Goal: Task Accomplishment & Management: Use online tool/utility

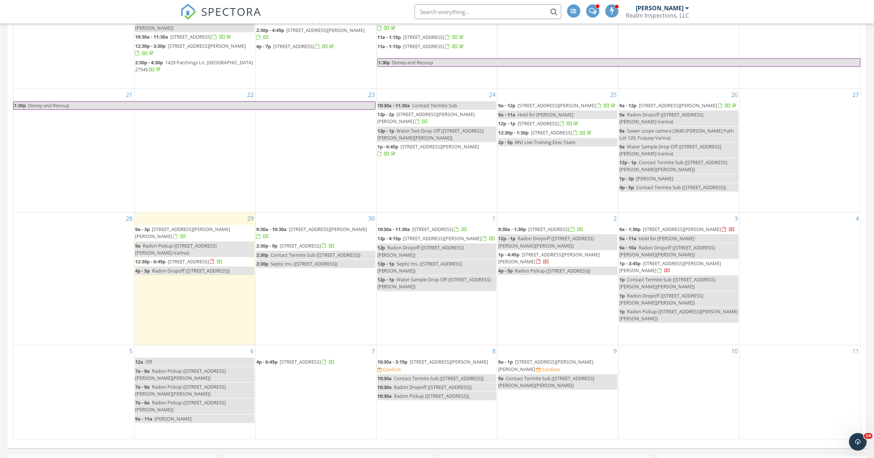
scroll to position [505, 0]
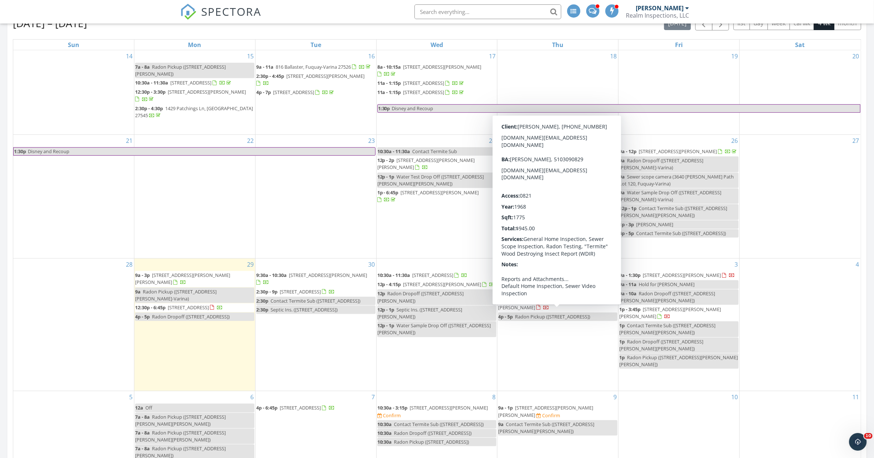
click at [432, 163] on span "1390 Pixley Pritchard Rd, Timberlake 27583" at bounding box center [426, 164] width 98 height 14
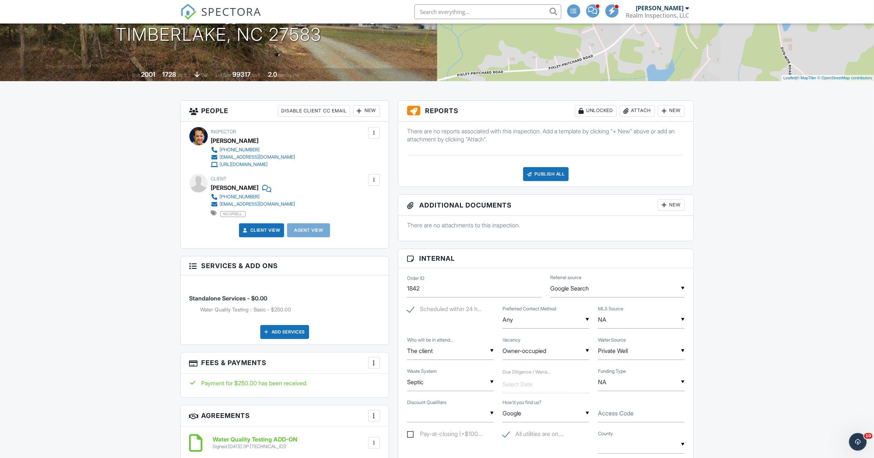
click at [637, 112] on div "Attach" at bounding box center [637, 111] width 35 height 12
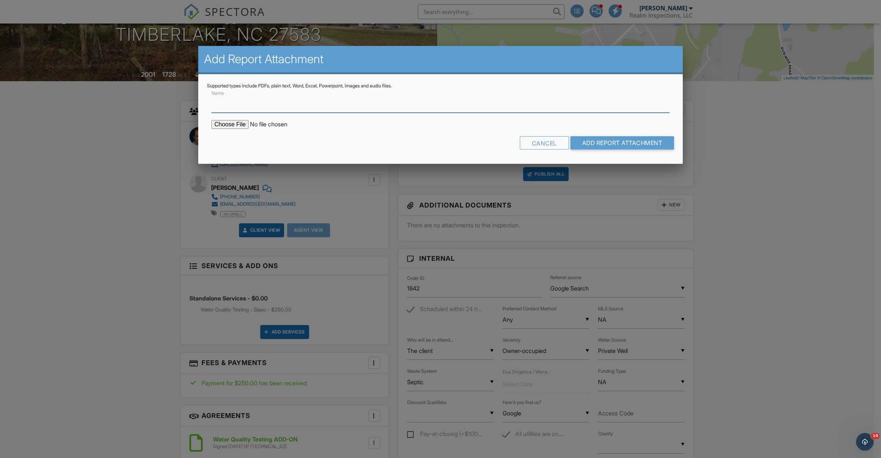
click at [232, 105] on input "Name" at bounding box center [440, 104] width 458 height 18
type input "Water Quality Results - Total Coliform Present"
click at [546, 144] on div "Cancel" at bounding box center [544, 142] width 49 height 13
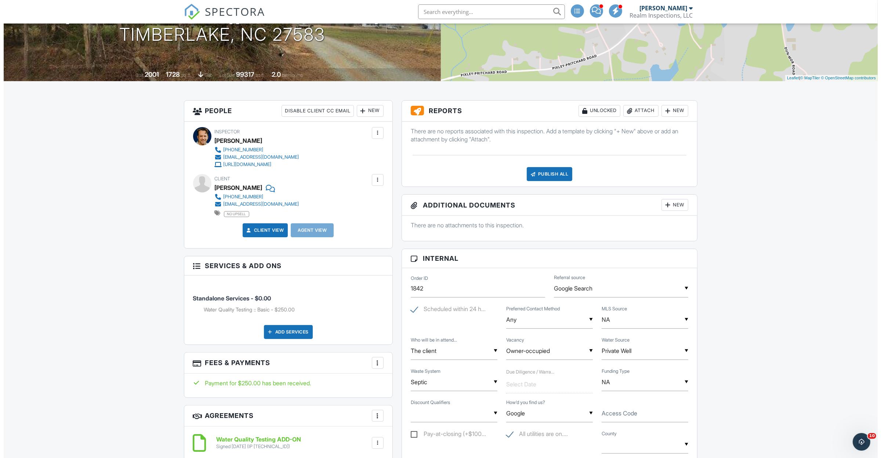
scroll to position [46, 0]
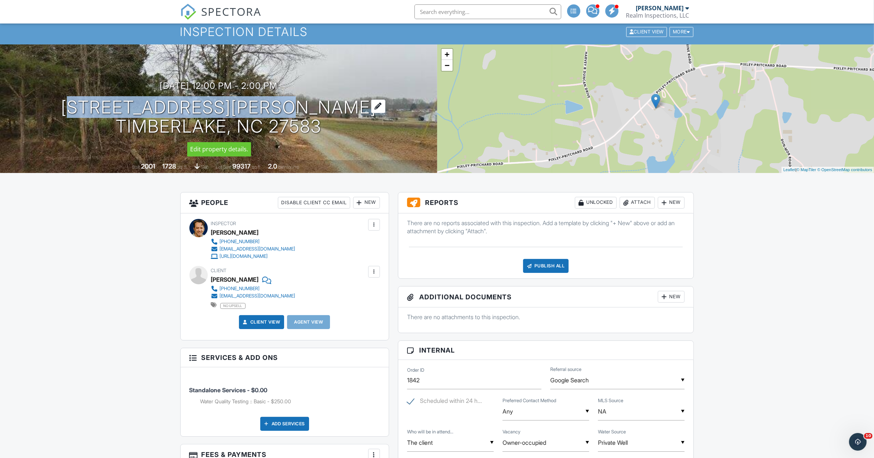
drag, startPoint x: 98, startPoint y: 104, endPoint x: 303, endPoint y: 105, distance: 205.3
click at [303, 105] on div "09/24/2025 12:00 pm - 2:00 pm 1390 Pixley Pritchard Rd Timberlake, NC 27583" at bounding box center [218, 108] width 437 height 55
copy h1 "1390 Pixley Pritchard"
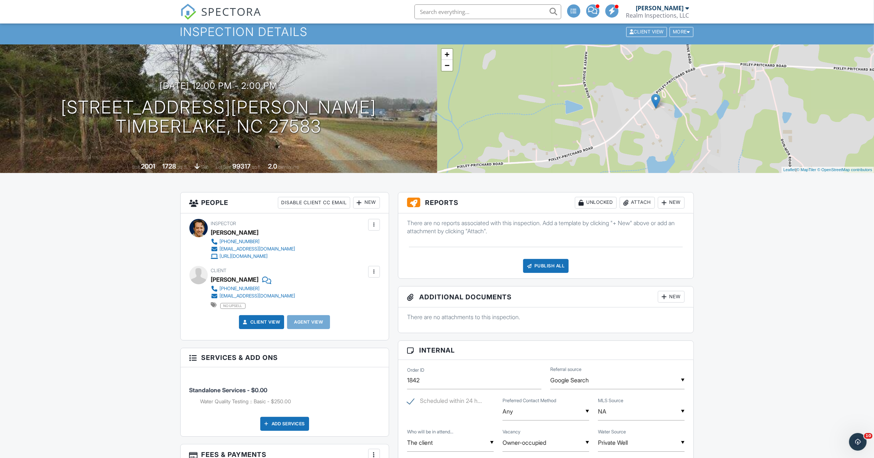
drag, startPoint x: 750, startPoint y: 332, endPoint x: 688, endPoint y: 277, distance: 82.2
click at [630, 203] on div "Attach" at bounding box center [637, 203] width 35 height 12
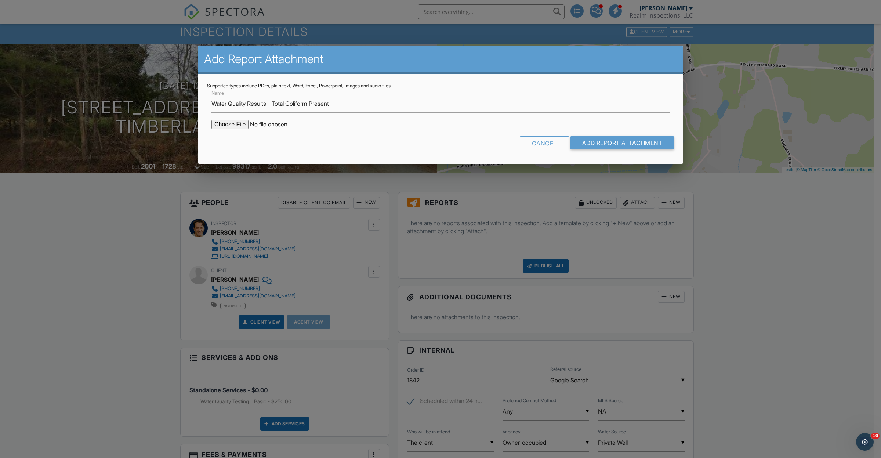
click at [221, 124] on input "file" at bounding box center [273, 124] width 125 height 9
type input "C:\fakepath\Water Results - 1390 Pixley Pritchard.pdf"
click at [634, 148] on input "Add Report Attachment" at bounding box center [623, 142] width 104 height 13
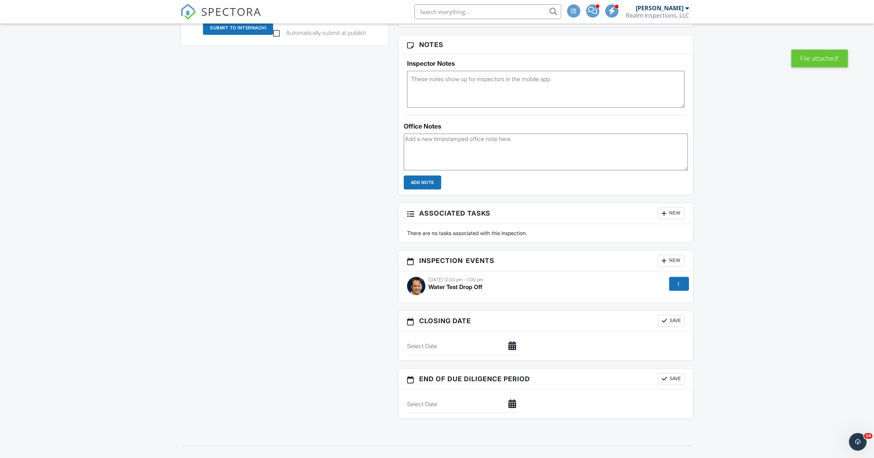
scroll to position [988, 0]
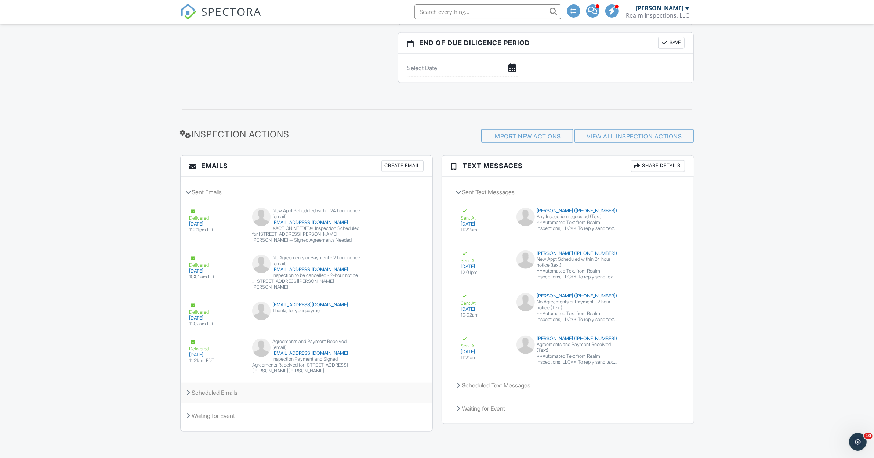
click at [214, 390] on div "Scheduled Emails" at bounding box center [307, 393] width 252 height 20
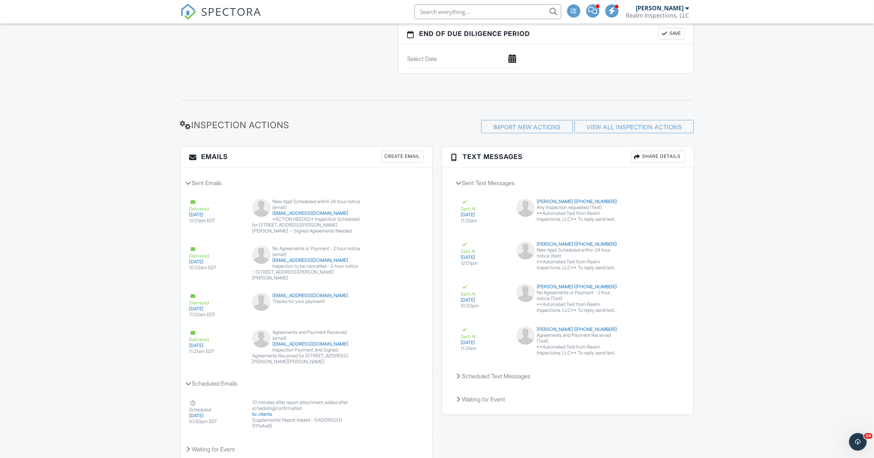
scroll to position [1030, 0]
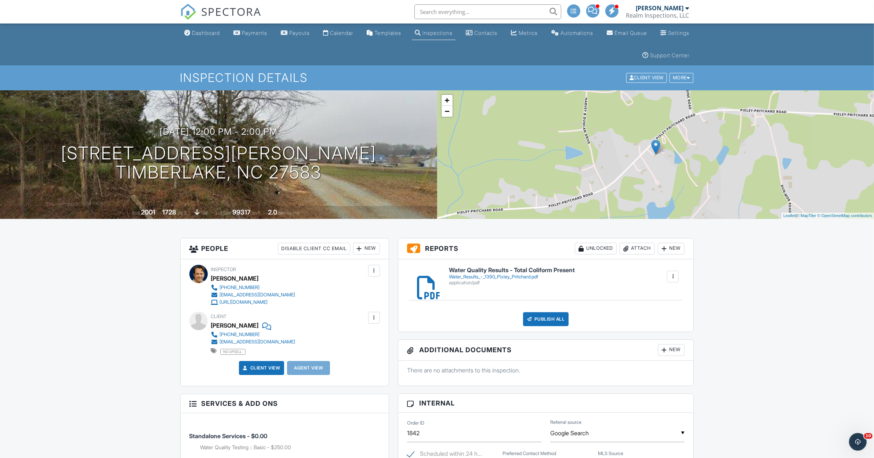
click at [202, 39] on link "Dashboard" at bounding box center [202, 33] width 41 height 14
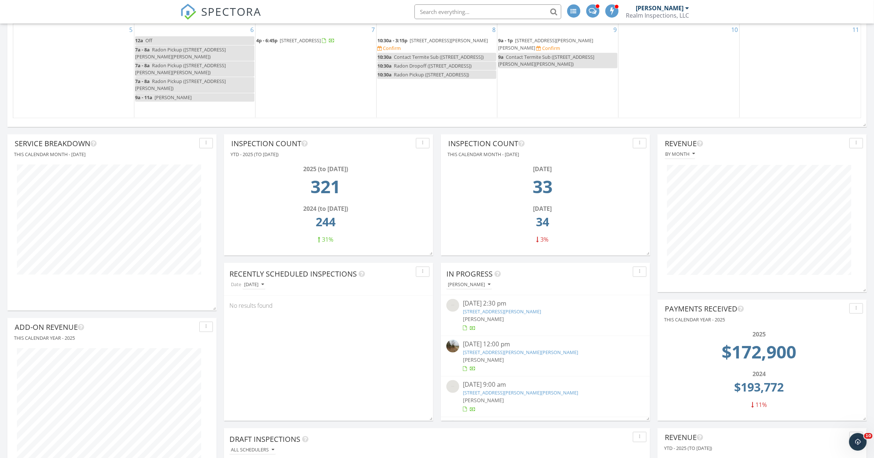
scroll to position [597, 0]
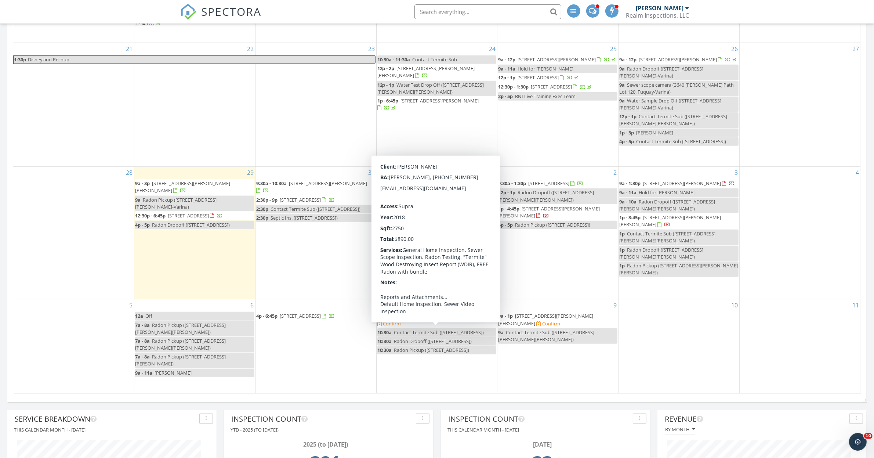
click at [433, 319] on span "262 Bridgehaven Dr, Raeford 28376" at bounding box center [449, 315] width 78 height 7
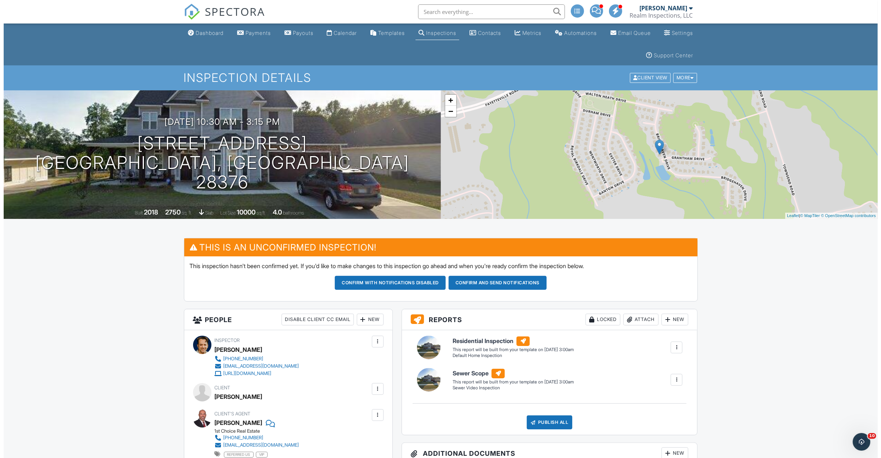
scroll to position [138, 0]
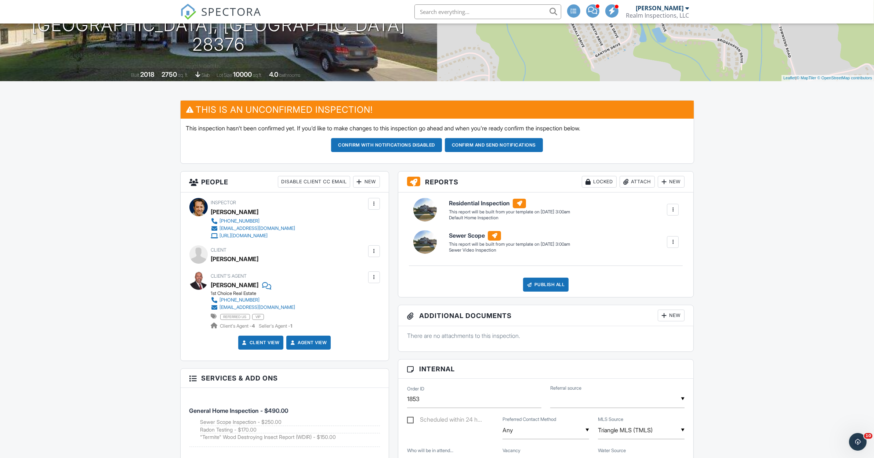
click at [375, 254] on div at bounding box center [373, 250] width 7 height 7
click at [360, 271] on li "Edit" at bounding box center [356, 273] width 37 height 18
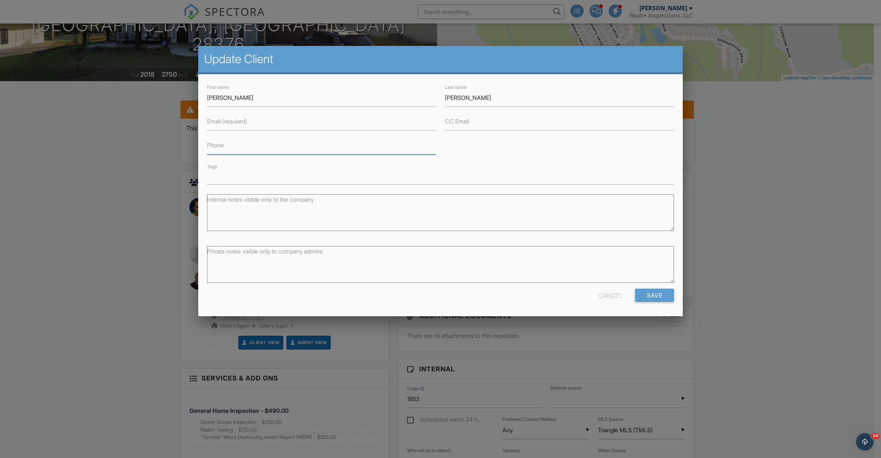
click at [282, 142] on input "Phone" at bounding box center [321, 146] width 229 height 18
type input "9109956171"
click at [274, 127] on input "Email (required)" at bounding box center [321, 122] width 229 height 18
type input "[EMAIL_ADDRESS][DOMAIN_NAME]"
click at [659, 297] on input "Save" at bounding box center [654, 295] width 39 height 13
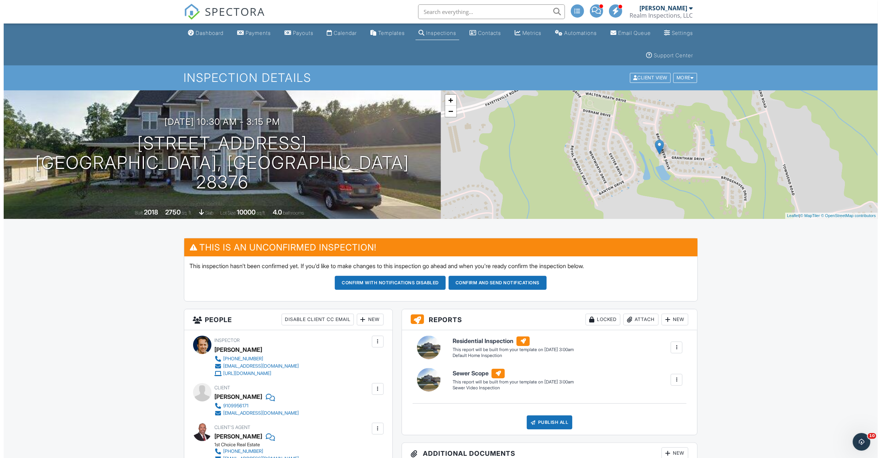
scroll to position [138, 0]
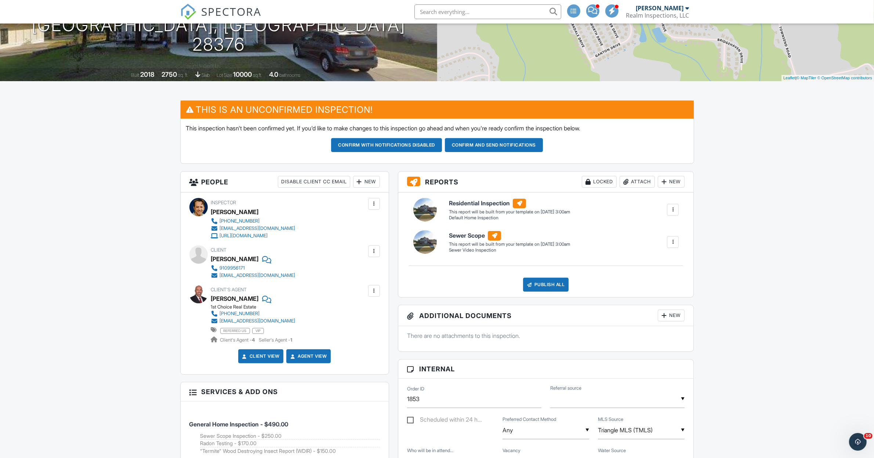
click at [360, 174] on h3 "People Disable Client CC Email New Client Client's Agent Listing Agent Add Anot…" at bounding box center [285, 181] width 208 height 21
click at [360, 179] on div at bounding box center [359, 181] width 7 height 7
click at [391, 239] on li "Listing Agent" at bounding box center [393, 241] width 72 height 18
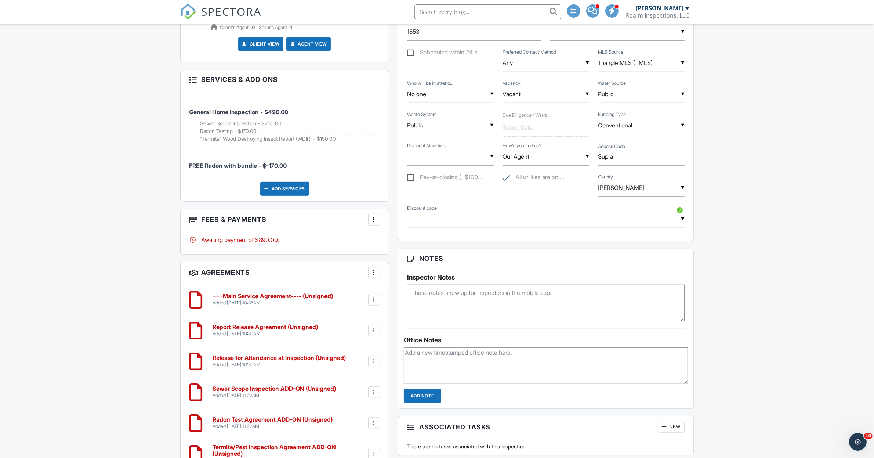
scroll to position [413, 0]
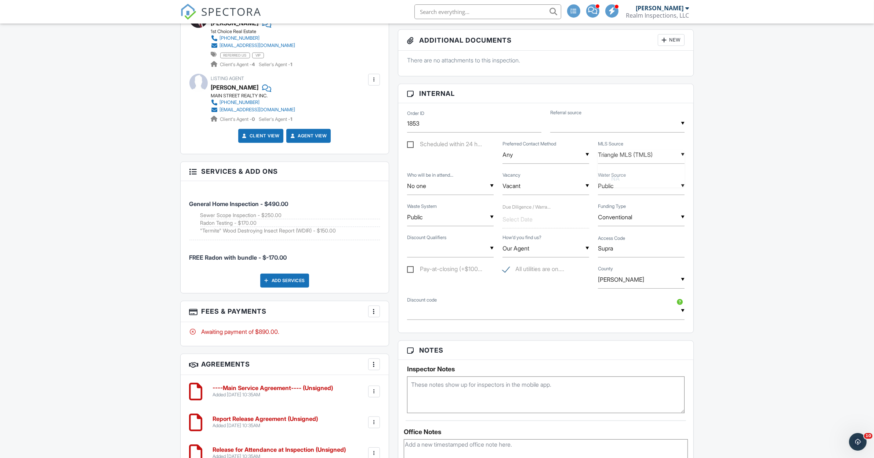
click at [629, 155] on input "Triangle MLS (TMLS)" at bounding box center [641, 155] width 87 height 18
click at [643, 263] on span "Long Leaf (LPRMLS)" at bounding box center [638, 266] width 67 height 18
type input "Long Leaf (LPRMLS)"
click at [833, 222] on div "Dashboard Payments Payouts Calendar Templates Inspections Contacts Metrics Auto…" at bounding box center [437, 295] width 874 height 1371
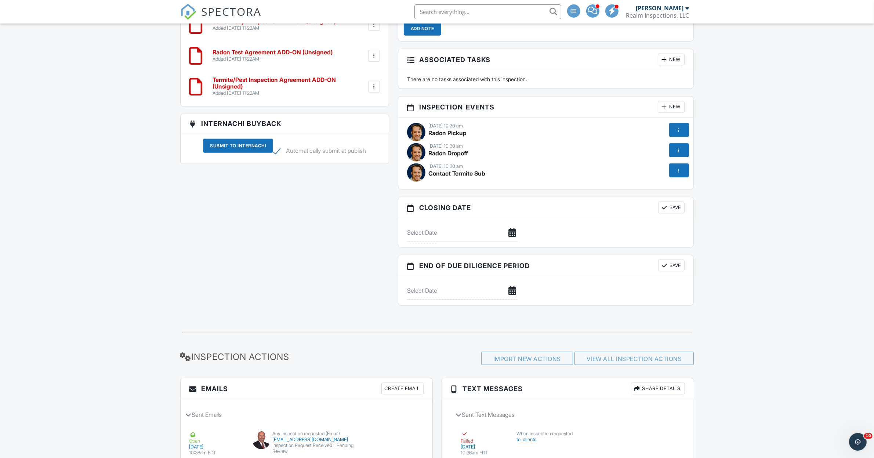
scroll to position [918, 0]
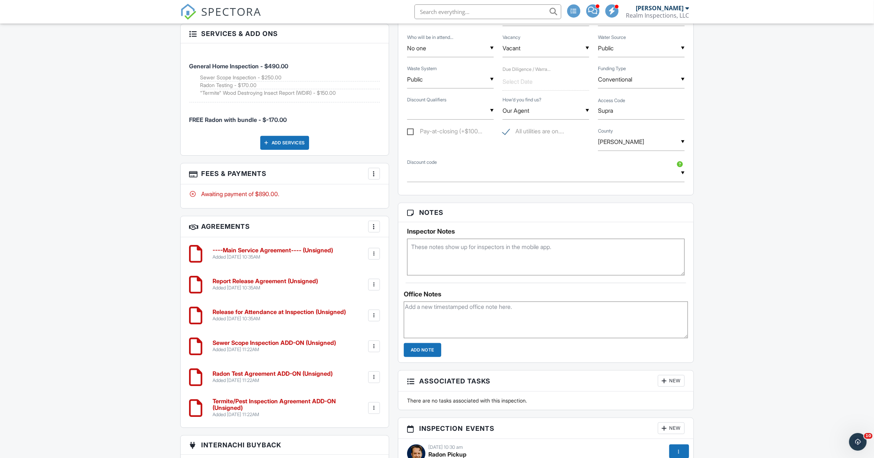
scroll to position [459, 0]
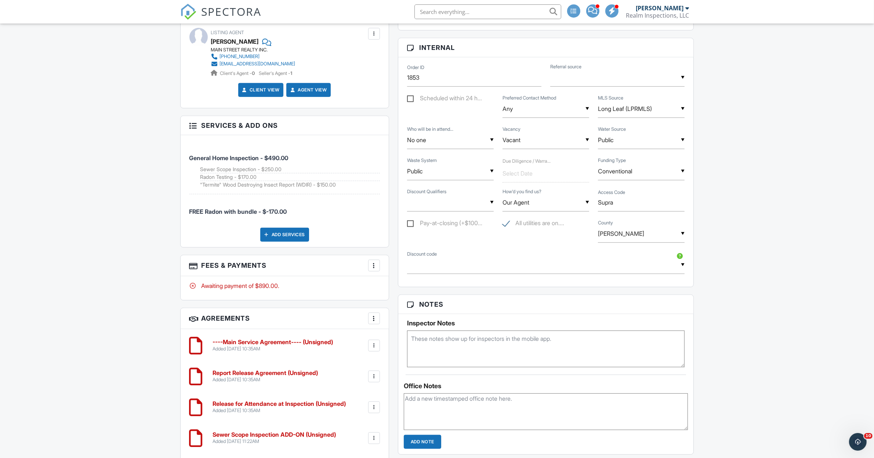
click at [375, 271] on div "More" at bounding box center [374, 266] width 12 height 12
click at [375, 267] on div at bounding box center [373, 265] width 7 height 7
click at [375, 269] on div at bounding box center [373, 265] width 7 height 7
click at [400, 326] on li "View Invoice" at bounding box center [410, 324] width 77 height 18
click at [727, 237] on div "Dashboard Payments Payouts Calendar Templates Inspections Contacts Metrics Auto…" at bounding box center [437, 250] width 874 height 1371
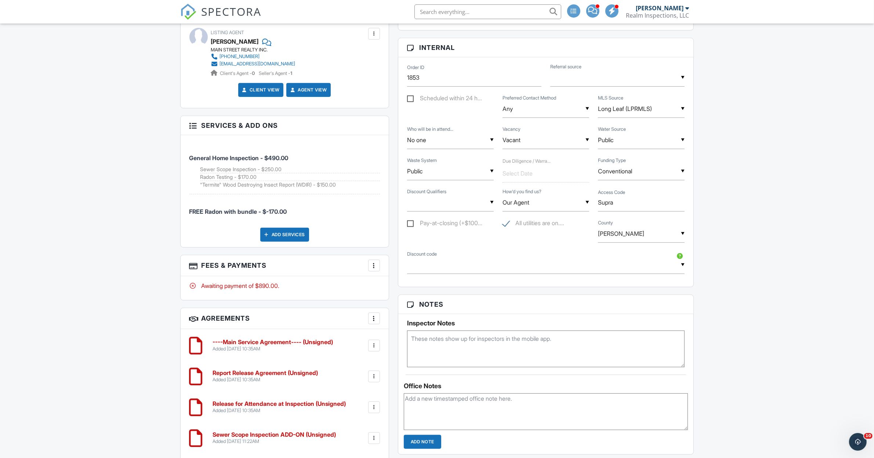
scroll to position [0, 0]
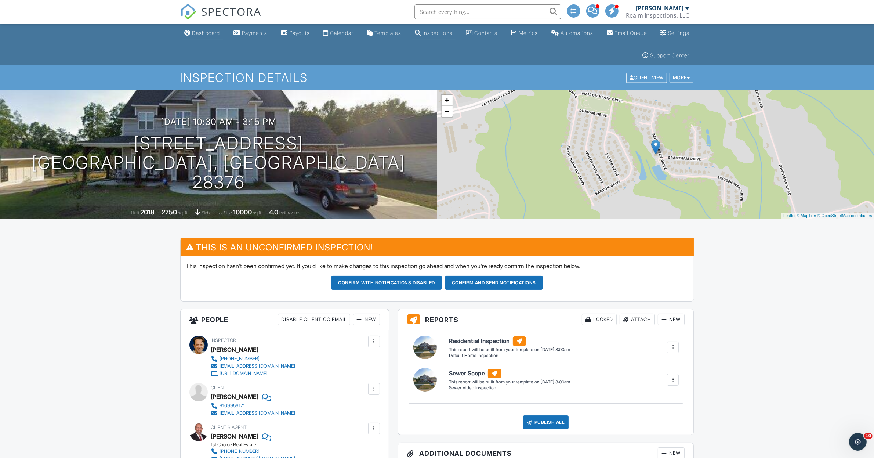
click at [201, 34] on div "Dashboard" at bounding box center [206, 33] width 28 height 6
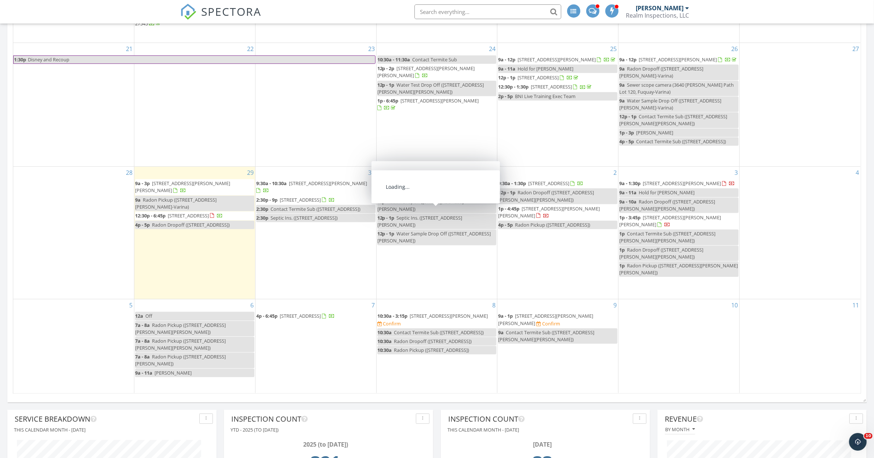
scroll to position [643, 0]
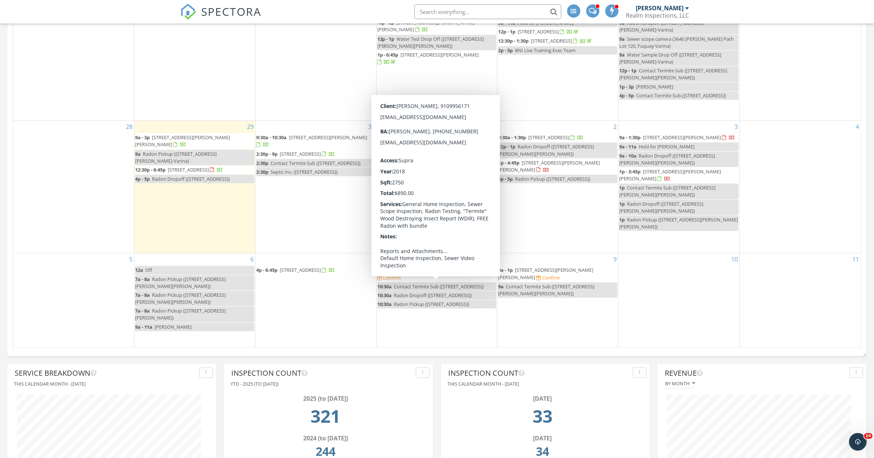
click at [426, 273] on span "262 Bridgehaven Dr, Raeford 28376" at bounding box center [449, 270] width 78 height 7
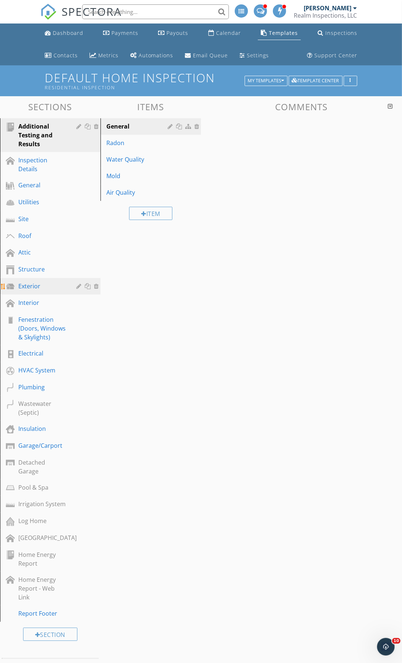
click at [52, 283] on div "Exterior" at bounding box center [41, 286] width 47 height 9
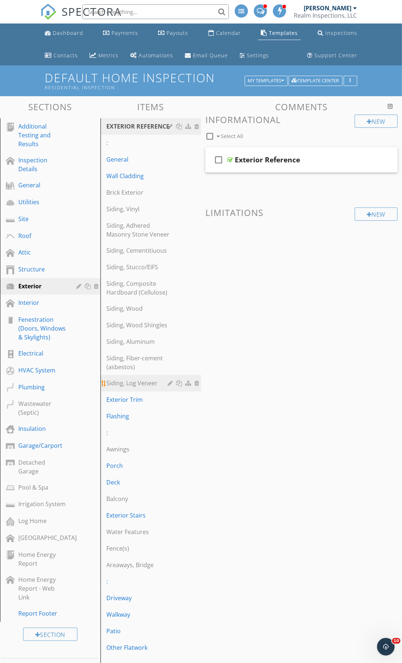
scroll to position [65, 0]
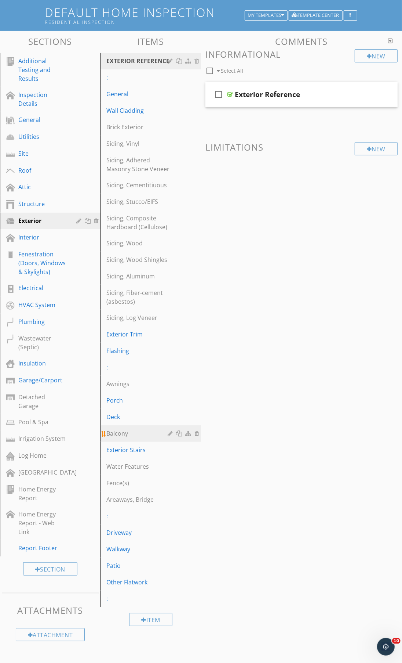
click at [143, 434] on div "Balcony" at bounding box center [138, 433] width 64 height 9
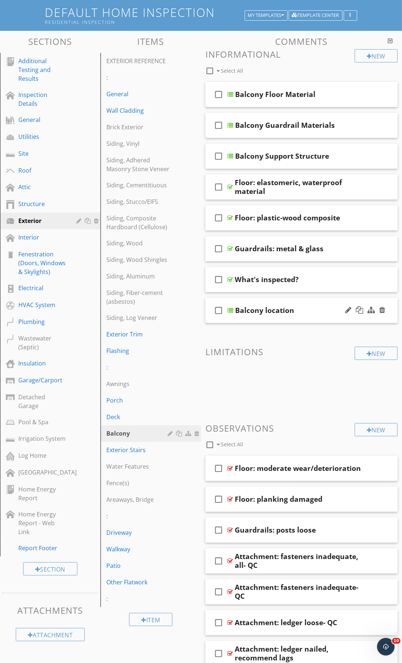
click at [312, 311] on div "Balcony location" at bounding box center [301, 310] width 133 height 9
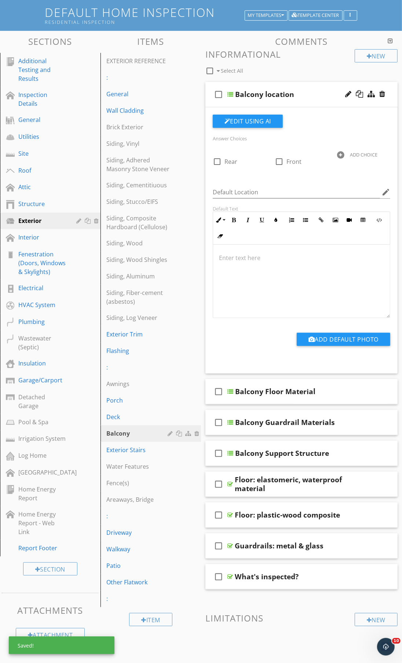
click at [318, 85] on div "check_box_outline_blank Balcony location" at bounding box center [302, 94] width 192 height 25
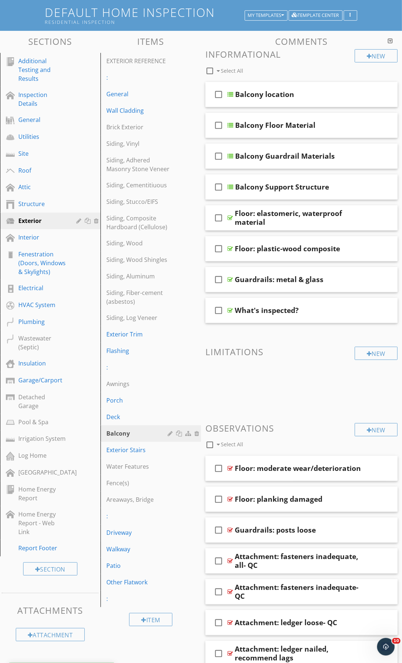
click at [283, 393] on span at bounding box center [302, 381] width 192 height 37
click at [55, 289] on div "Electrical" at bounding box center [41, 287] width 47 height 9
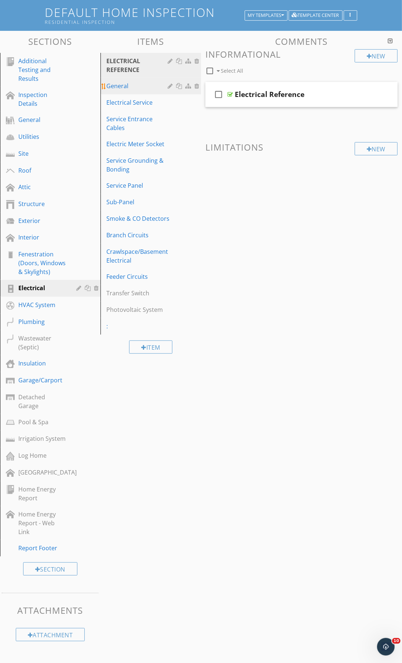
click at [152, 83] on div "General" at bounding box center [138, 86] width 64 height 9
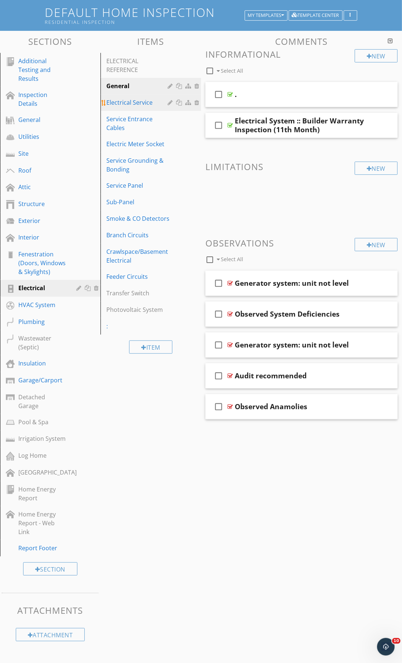
click at [156, 108] on link "Electrical Service" at bounding box center [152, 102] width 98 height 16
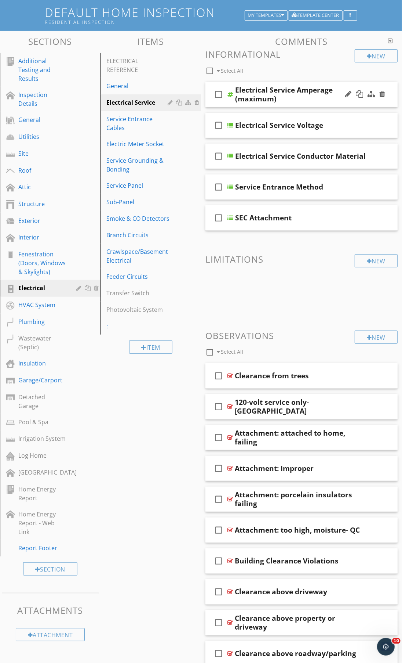
click at [303, 101] on div "Electrical Service Amperage (maximum)" at bounding box center [301, 95] width 133 height 18
click at [315, 105] on div "check_box_outline_blank Electrical Service Amperage (maximum)" at bounding box center [302, 94] width 192 height 25
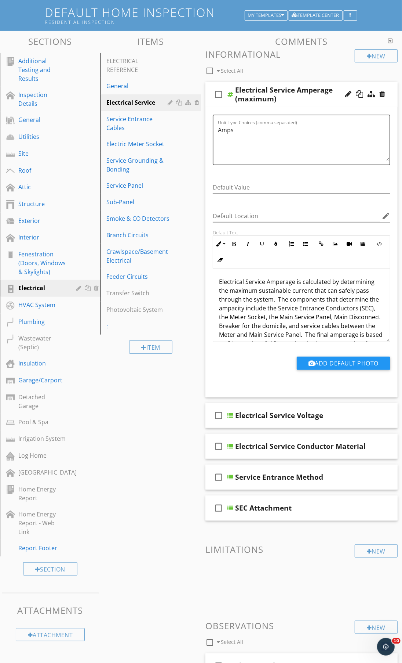
click at [281, 96] on div "Electrical Service Amperage (maximum)" at bounding box center [301, 95] width 133 height 18
type input "Electrical Service Amperage (maximum) 2"
click at [331, 64] on div "check_box_outline_blank Select All" at bounding box center [280, 69] width 149 height 14
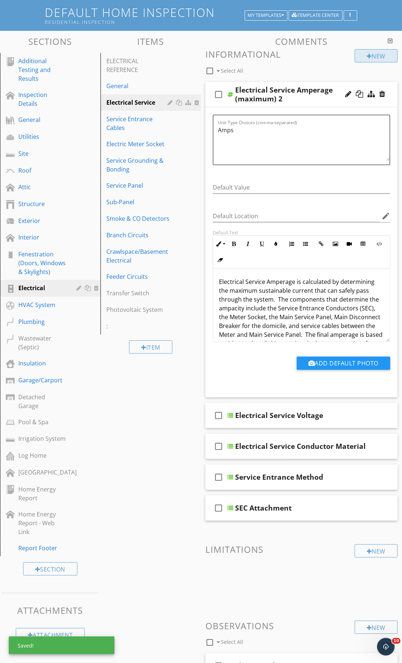
click at [388, 58] on div "New" at bounding box center [376, 55] width 43 height 13
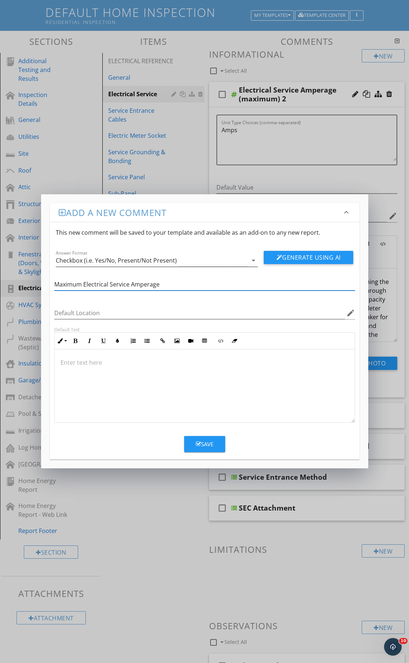
type input "Maximum Electrical Service Amperage"
click at [169, 260] on div "Checkbox (i.e. Yes/No, Present/Not Present)" at bounding box center [116, 260] width 121 height 7
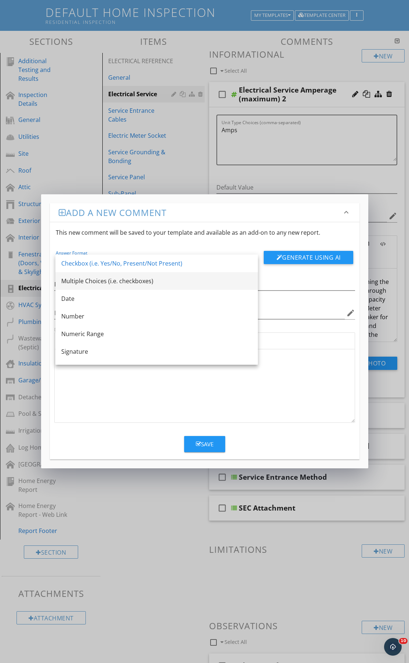
click at [98, 278] on div "Multiple Choices (i.e. checkboxes)" at bounding box center [156, 280] width 191 height 9
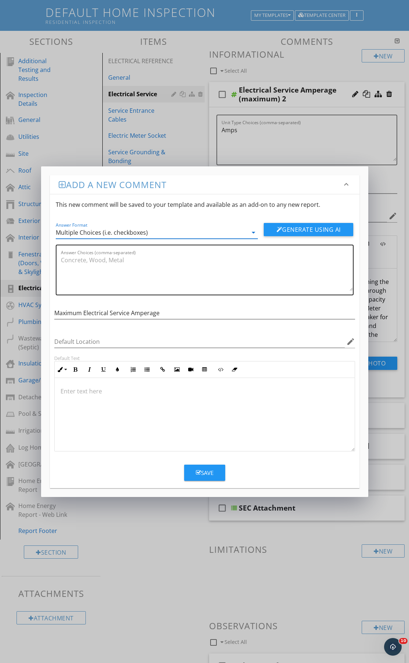
click at [100, 271] on textarea "Answer Choices (comma-separated)" at bounding box center [207, 272] width 292 height 37
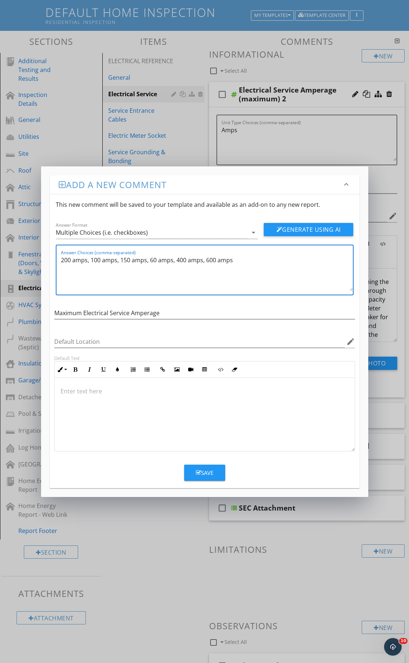
type textarea "200 amps, 100 amps, 150 amps, 60 amps, 400 amps, 600 amps"
click at [203, 470] on div "Save" at bounding box center [205, 473] width 18 height 8
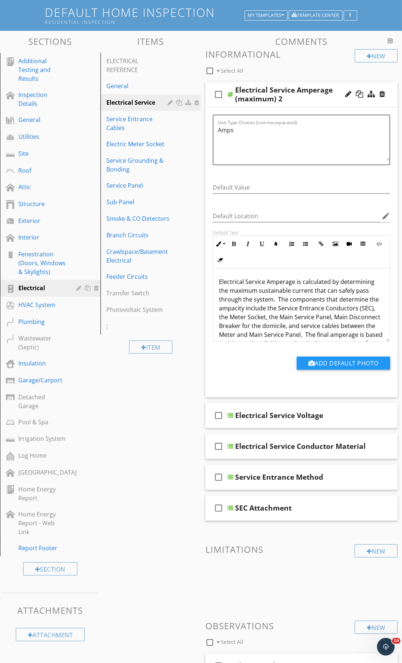
click at [386, 93] on div at bounding box center [365, 95] width 43 height 18
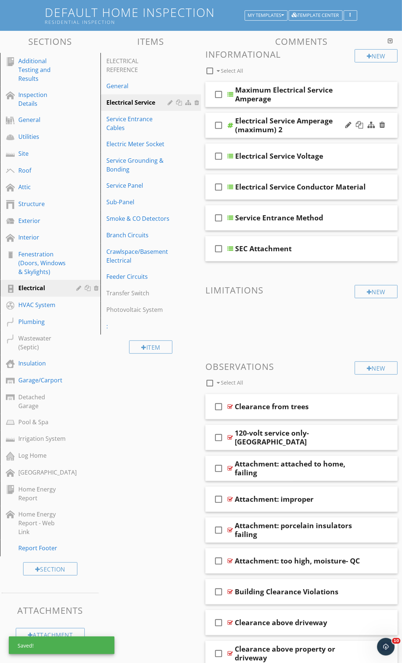
click at [300, 129] on div "Electrical Service Amperage (maximum) 2" at bounding box center [301, 125] width 133 height 18
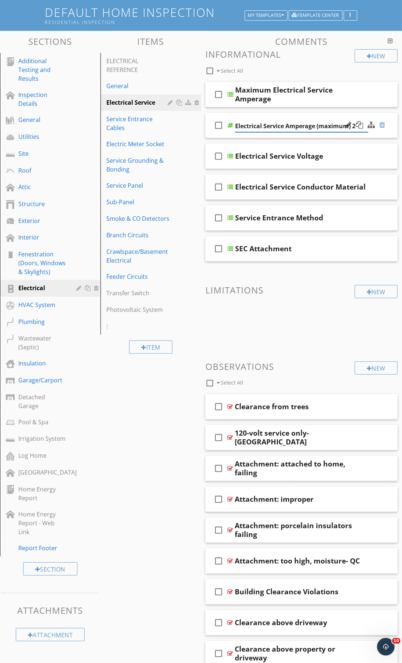
click at [383, 125] on div at bounding box center [383, 124] width 6 height 7
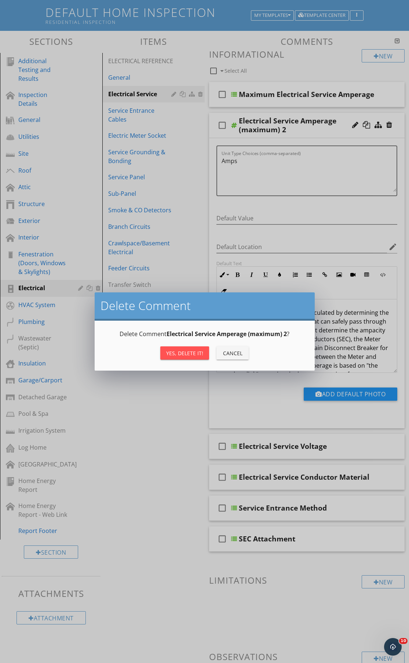
click at [181, 341] on div "Delete Comment Electrical Service Amperage (maximum) 2 ? Yes, Delete it! Cancel" at bounding box center [205, 345] width 203 height 32
click at [181, 352] on div "Yes, Delete it!" at bounding box center [184, 353] width 37 height 8
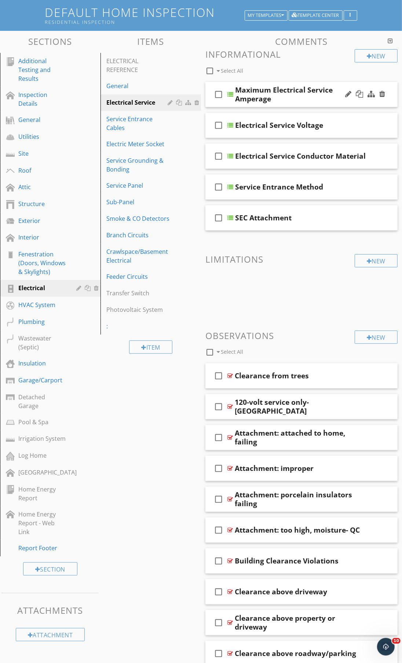
click at [295, 101] on div "Maximum Electrical Service Amperage" at bounding box center [301, 95] width 133 height 18
click at [265, 105] on div "check_box_outline_blank Maximum Electrical Service Amperage" at bounding box center [302, 94] width 192 height 25
